Goal: Task Accomplishment & Management: Manage account settings

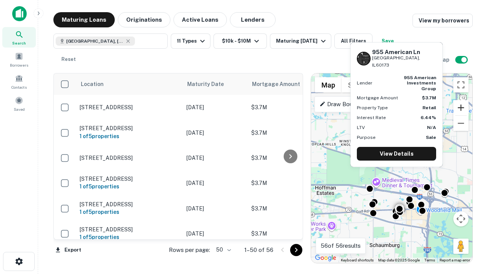
click at [461, 108] on button "Zoom in" at bounding box center [460, 107] width 15 height 15
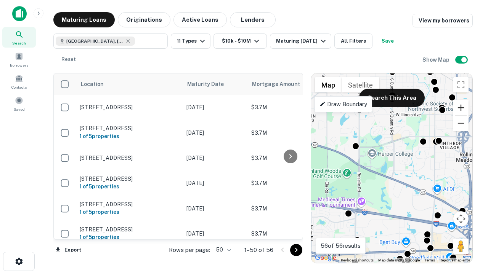
click at [461, 108] on button "Zoom in" at bounding box center [460, 107] width 15 height 15
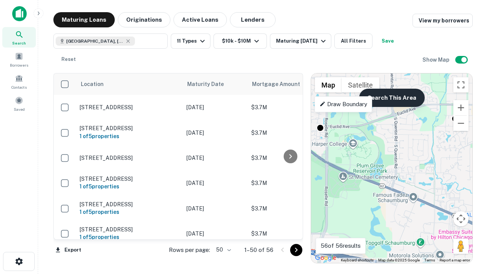
click at [391, 98] on button "Search This Area" at bounding box center [392, 98] width 66 height 18
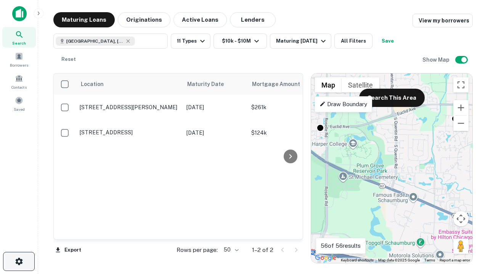
click at [19, 262] on icon "button" at bounding box center [18, 261] width 9 height 9
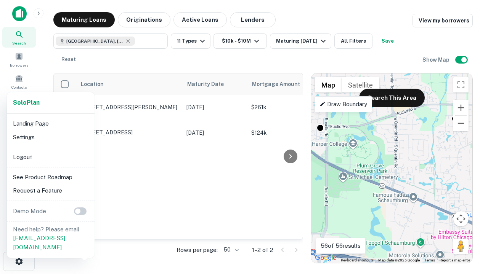
click at [50, 157] on li "Logout" at bounding box center [51, 157] width 82 height 14
